Goal: Task Accomplishment & Management: Use online tool/utility

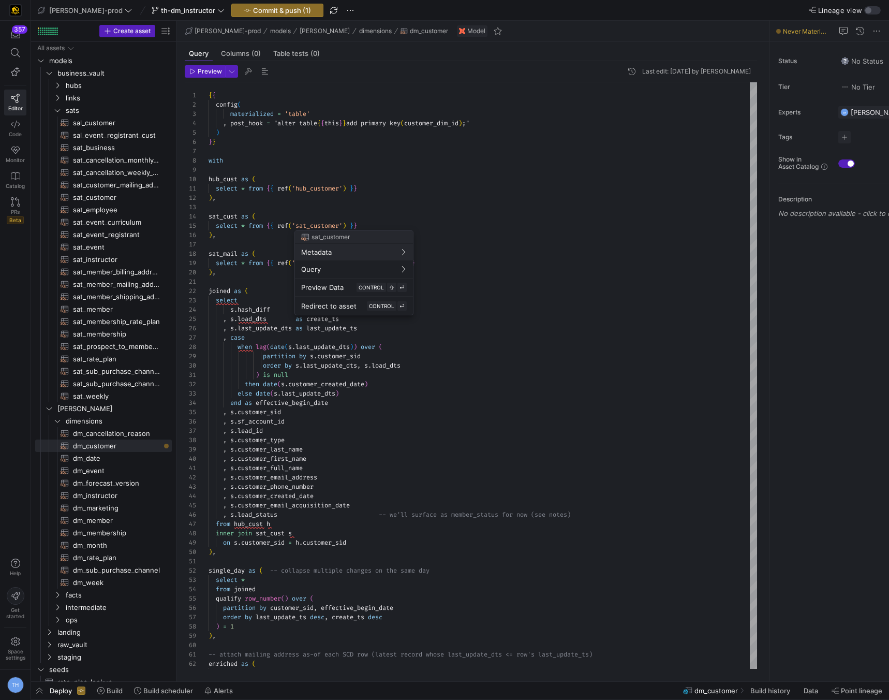
click at [433, 217] on div at bounding box center [444, 350] width 889 height 700
type textarea "select * from {{ ref('hub_customer') }} ), sat_cust as ( select * from {{ ref('…"
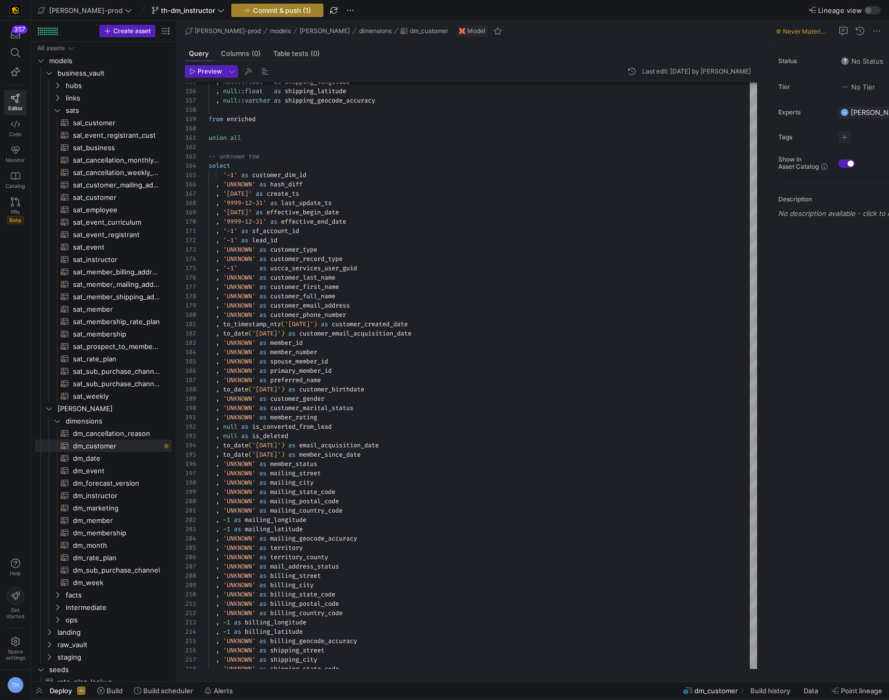
click at [265, 8] on span "Commit & push (1)" at bounding box center [282, 10] width 58 height 8
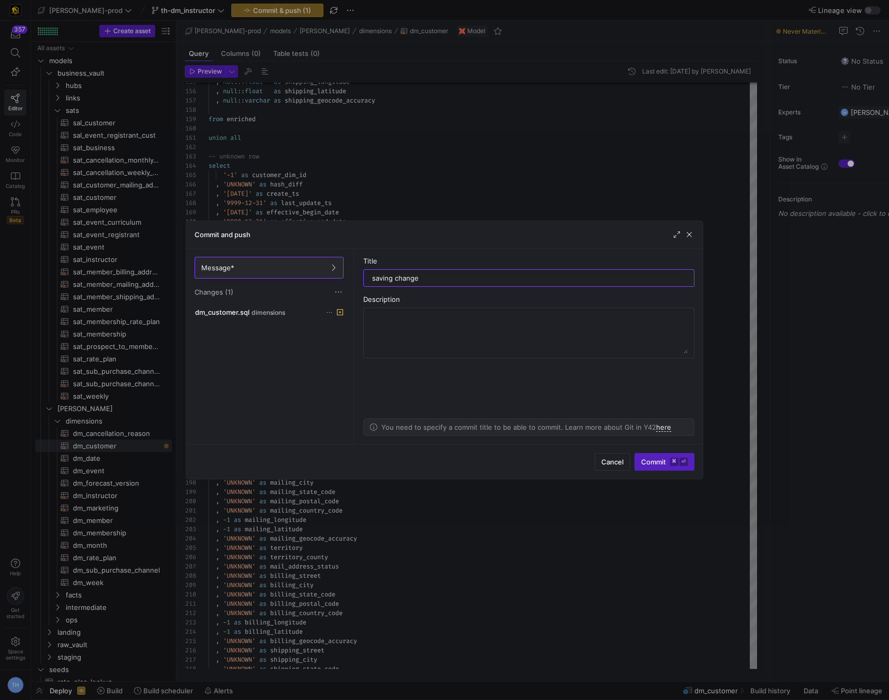
type input "saving changes"
